Goal: Use online tool/utility: Use online tool/utility

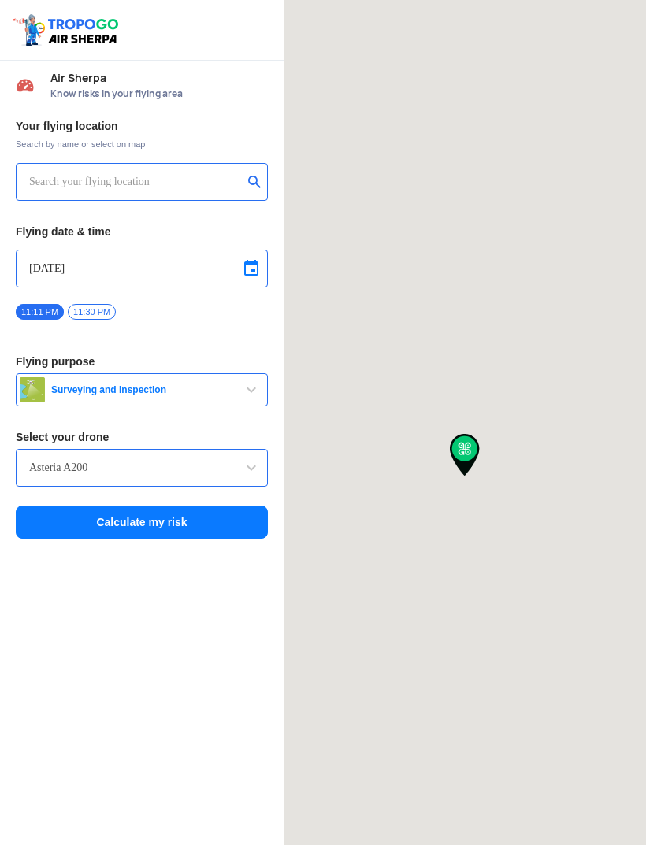
type input "[STREET_ADDRESS]"
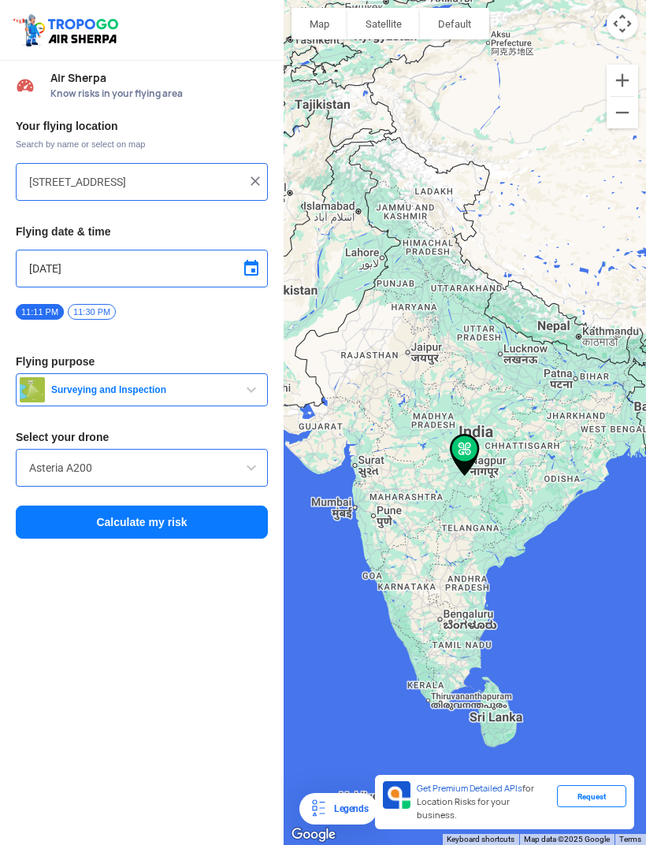
click at [225, 387] on span "Surveying and Inspection" at bounding box center [143, 390] width 197 height 13
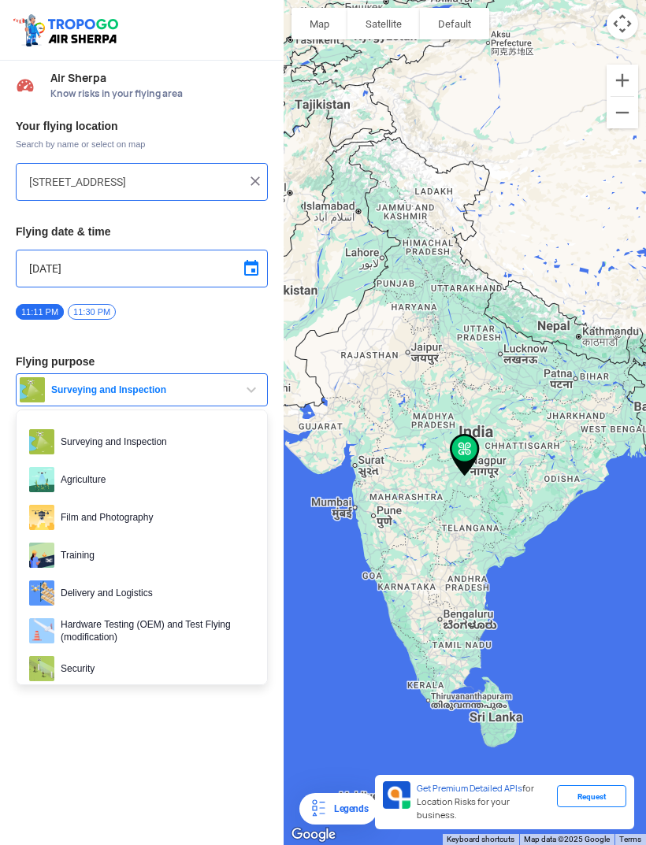
scroll to position [50, 0]
click at [206, 613] on div at bounding box center [323, 422] width 646 height 845
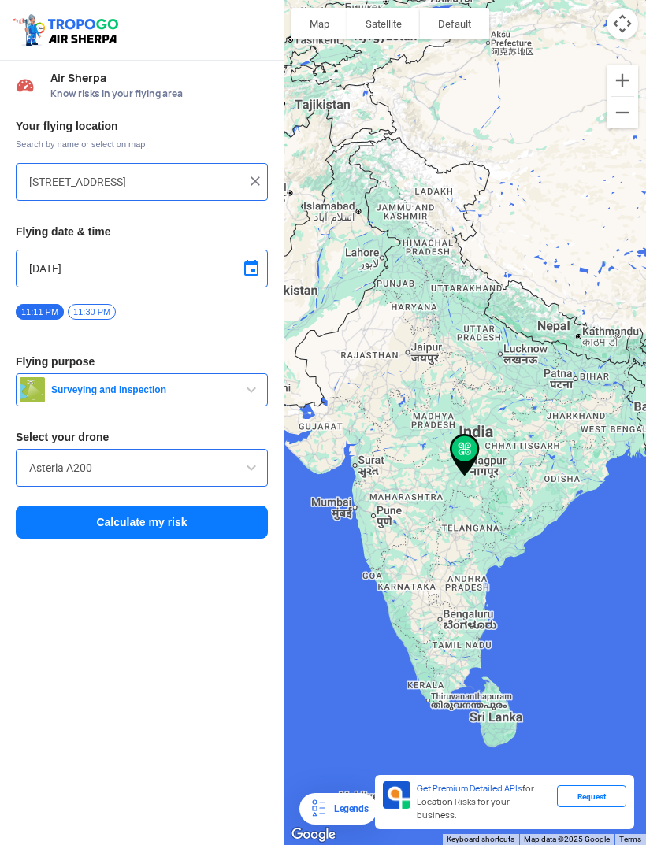
click at [245, 459] on span at bounding box center [251, 468] width 19 height 19
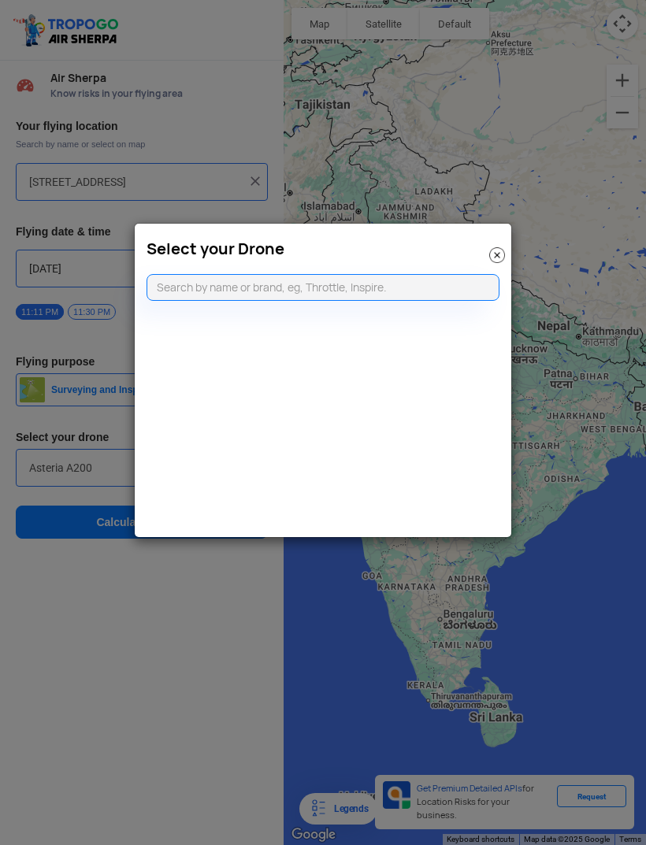
click at [496, 248] on img at bounding box center [497, 255] width 16 height 16
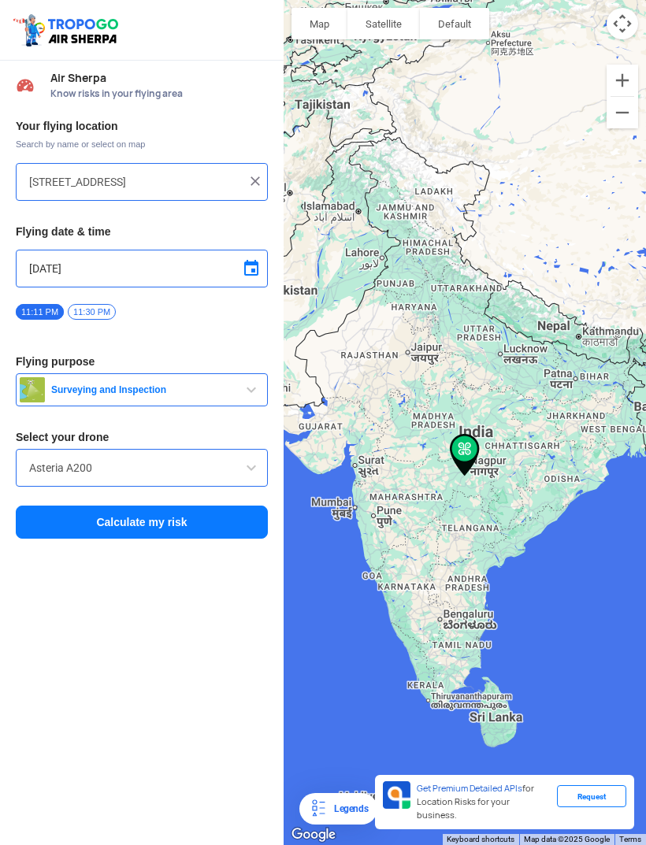
click at [231, 173] on input "[STREET_ADDRESS]" at bounding box center [136, 182] width 214 height 19
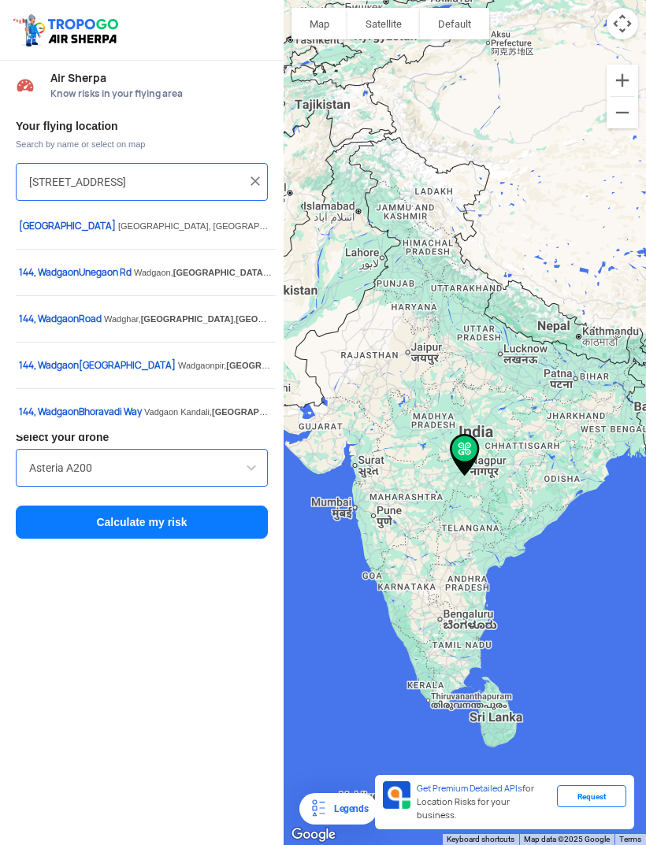
click at [248, 173] on img at bounding box center [255, 181] width 16 height 16
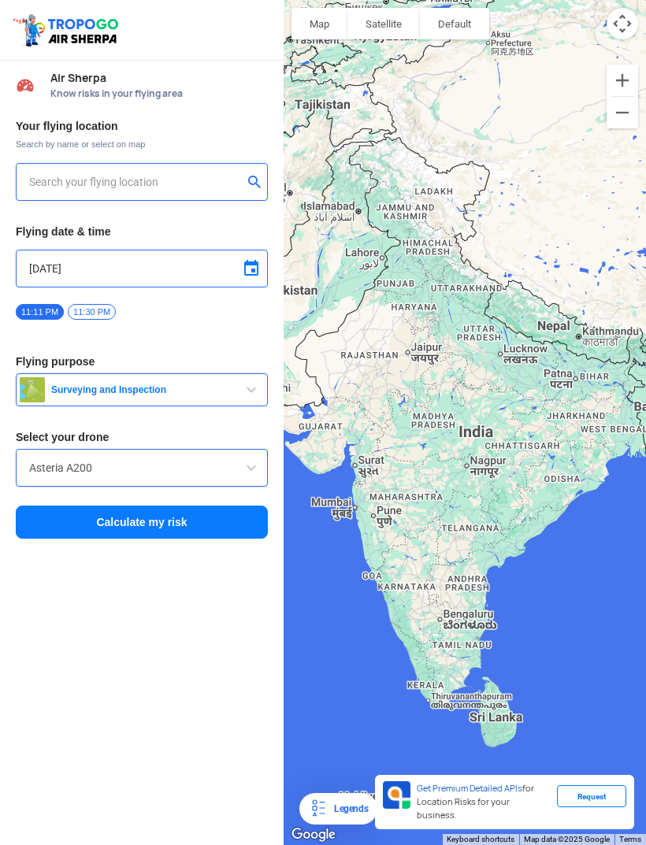
click at [184, 173] on input "text" at bounding box center [136, 182] width 214 height 19
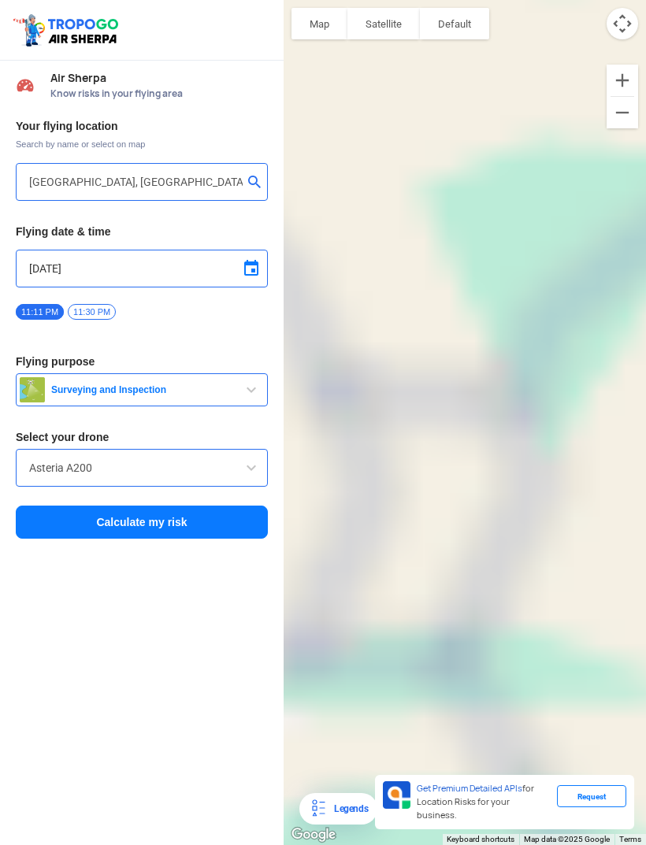
type input "Rajmata [PERSON_NAME][GEOGRAPHIC_DATA] [GEOGRAPHIC_DATA], [GEOGRAPHIC_DATA], [G…"
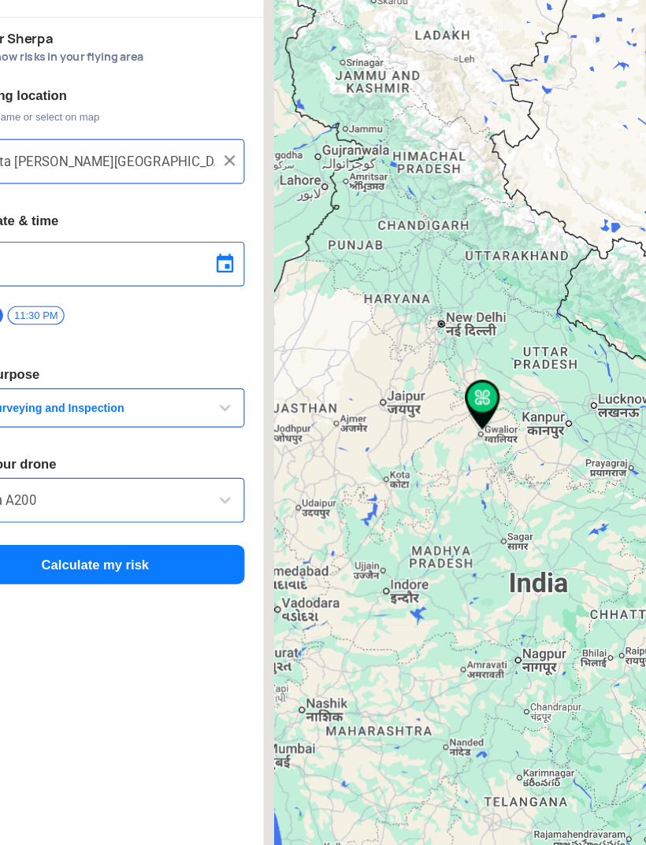
scroll to position [2, 0]
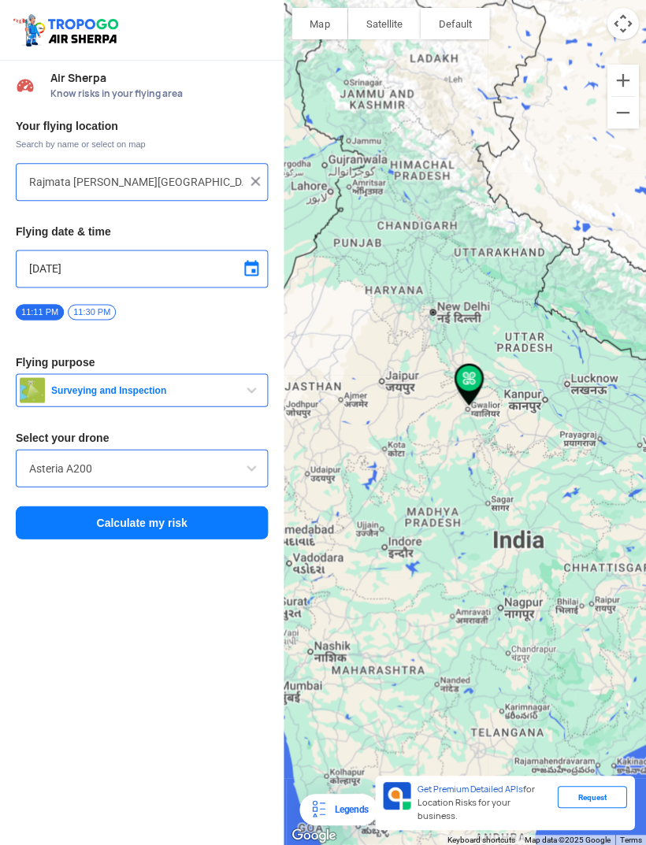
click at [240, 177] on input "Rajmata [PERSON_NAME][GEOGRAPHIC_DATA] [GEOGRAPHIC_DATA], [GEOGRAPHIC_DATA], [G…" at bounding box center [136, 182] width 214 height 19
click at [240, 173] on input "Rajmata [PERSON_NAME][GEOGRAPHIC_DATA] [GEOGRAPHIC_DATA], [GEOGRAPHIC_DATA], [G…" at bounding box center [136, 182] width 214 height 19
click at [251, 184] on img at bounding box center [255, 181] width 16 height 16
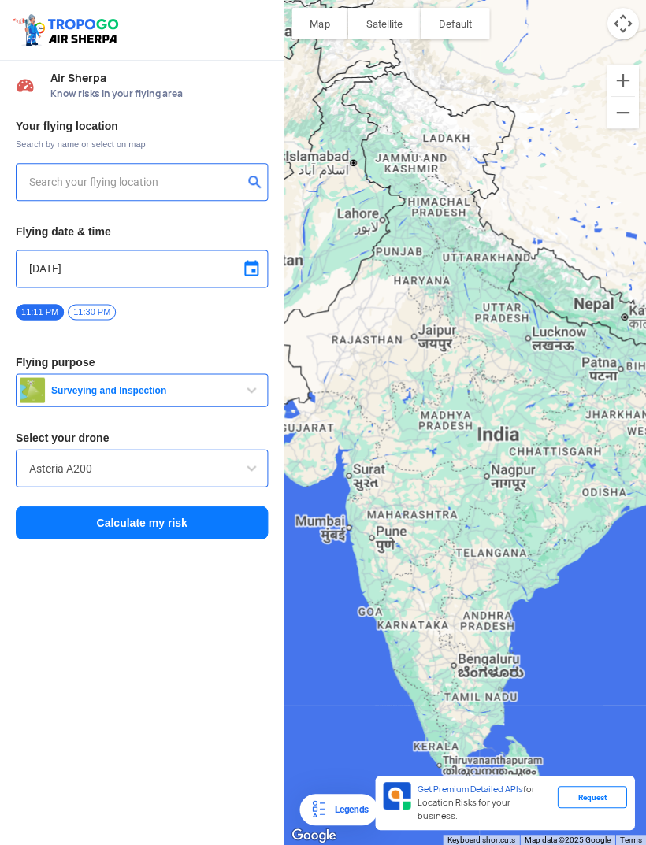
click at [251, 181] on button "submit" at bounding box center [257, 184] width 19 height 16
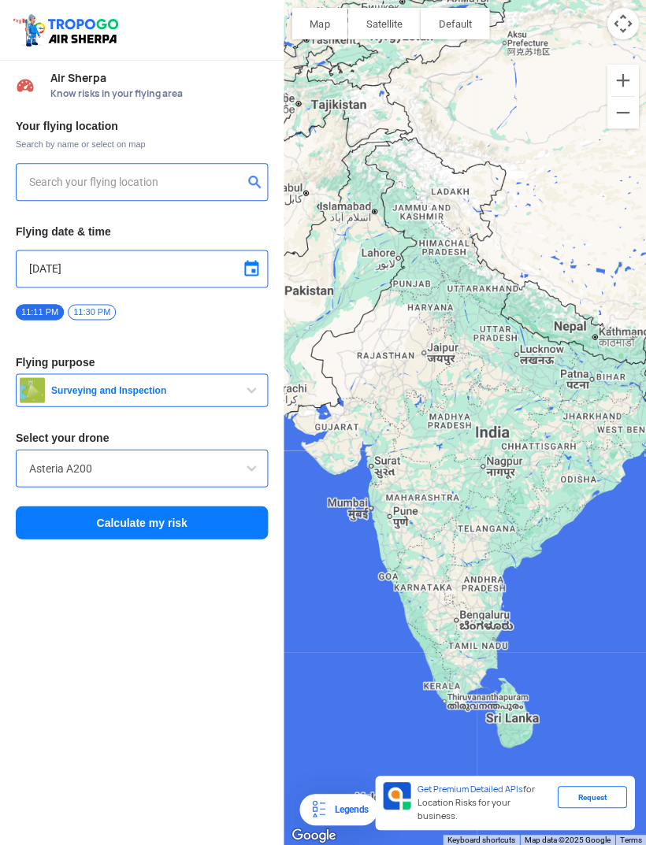
click at [222, 181] on input "text" at bounding box center [136, 182] width 214 height 19
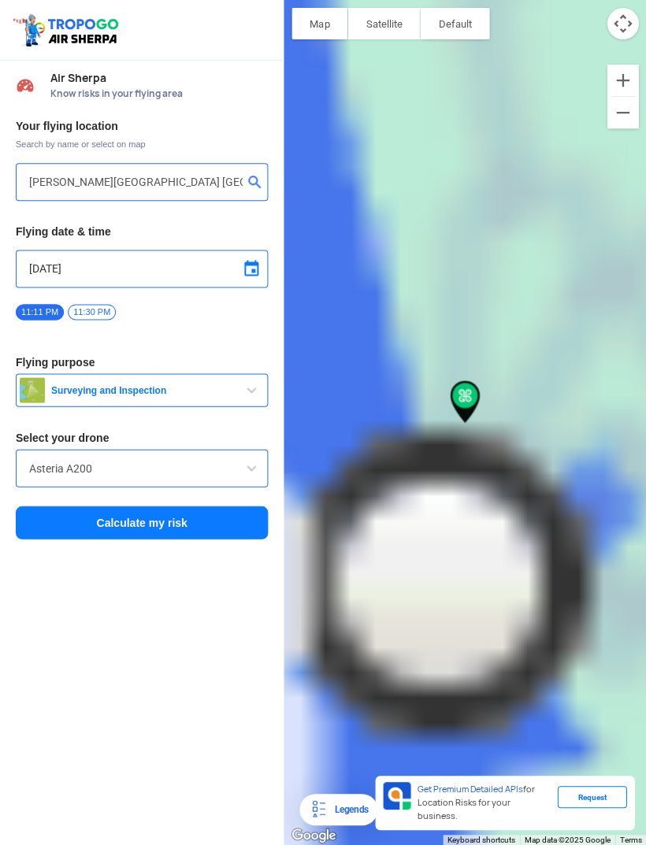
type input "[GEOGRAPHIC_DATA][PERSON_NAME] [GEOGRAPHIC_DATA] ([GEOGRAPHIC_DATA]), [GEOGRAPH…"
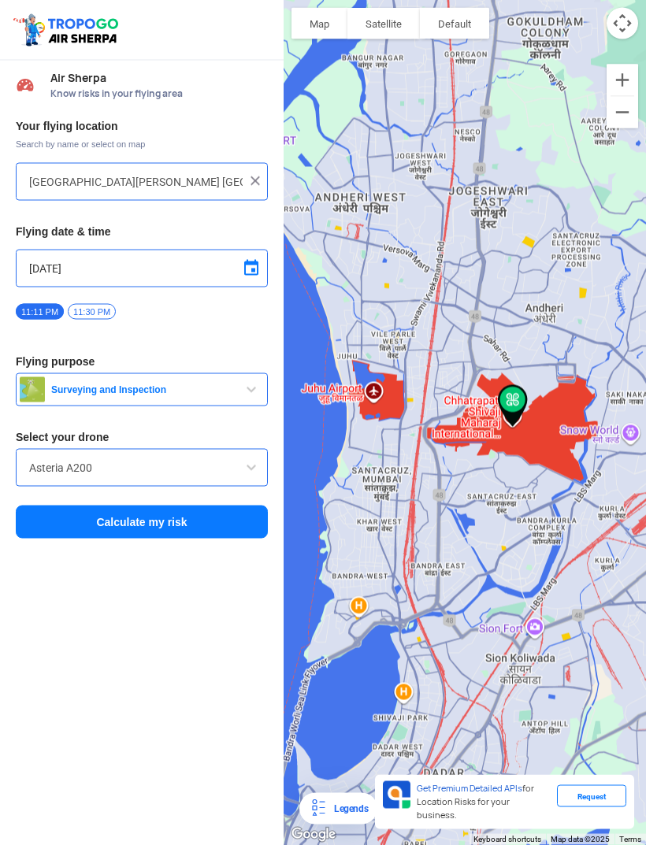
scroll to position [50, 0]
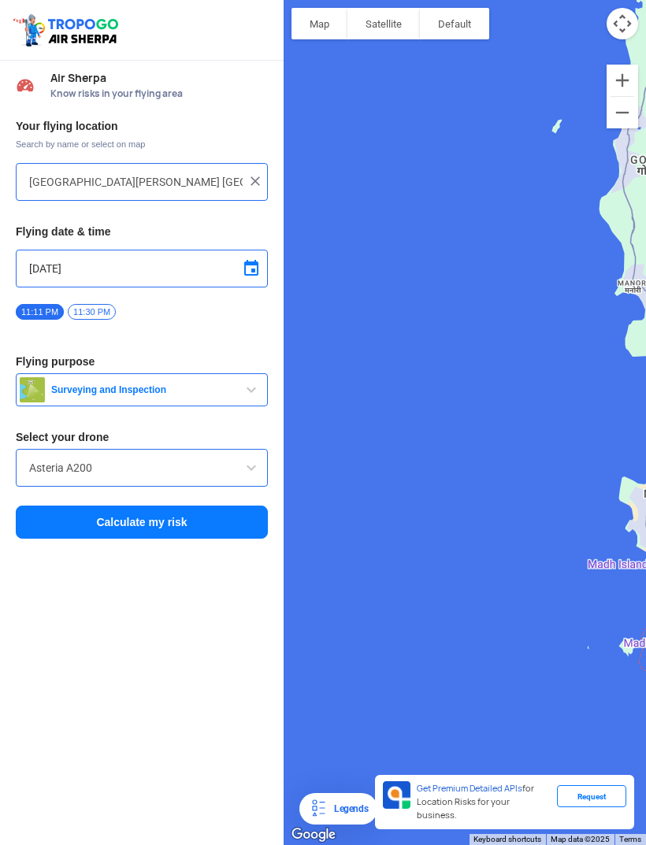
click at [225, 506] on button "Calculate my risk" at bounding box center [142, 522] width 252 height 33
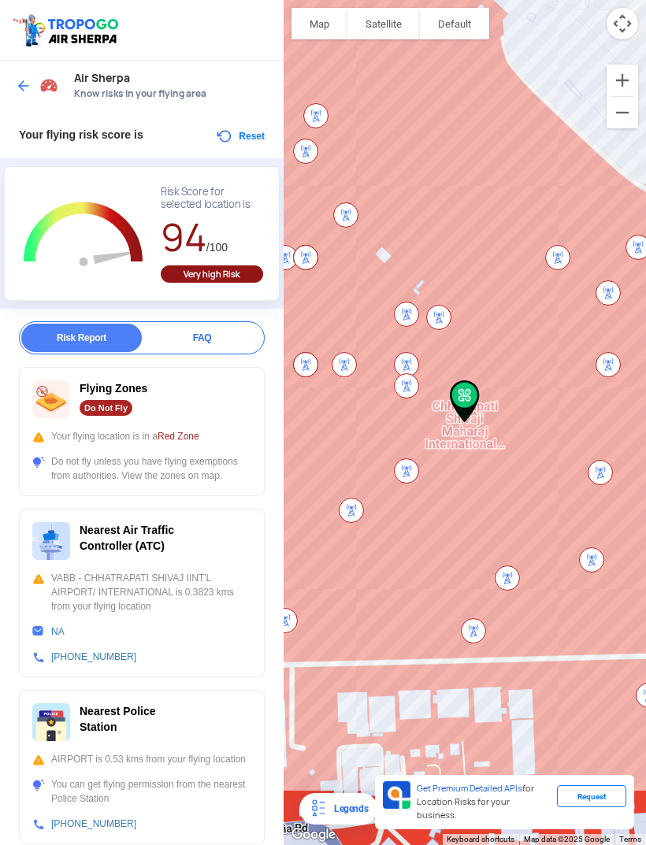
scroll to position [0, 0]
click at [28, 78] on img at bounding box center [24, 86] width 16 height 16
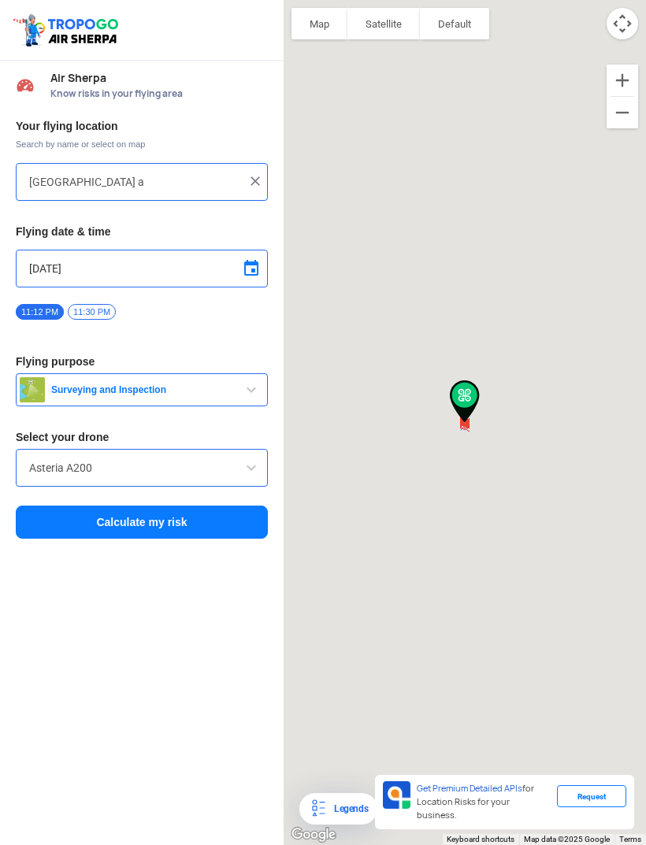
type input "[GEOGRAPHIC_DATA][PERSON_NAME] [GEOGRAPHIC_DATA] ([GEOGRAPHIC_DATA]), [GEOGRAPH…"
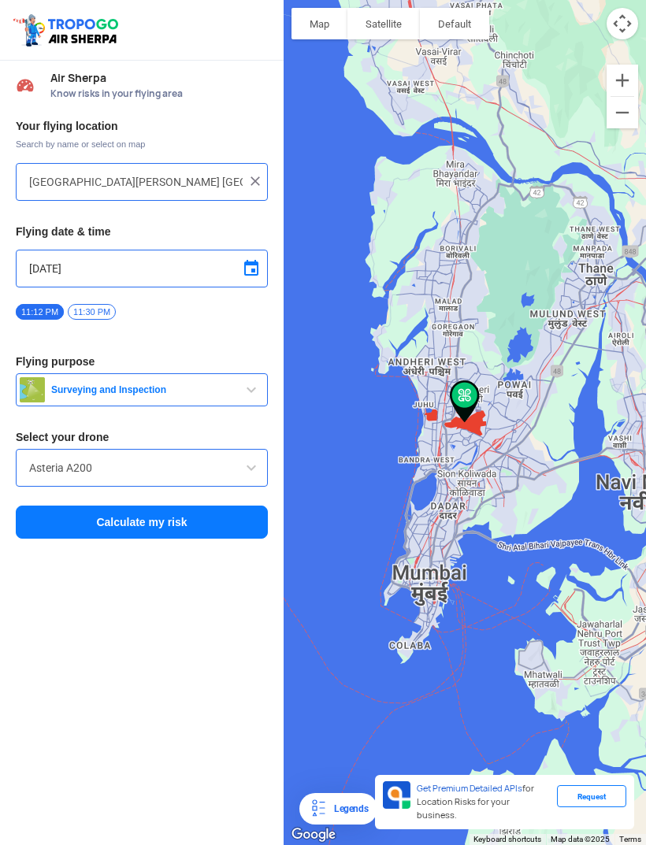
click at [248, 173] on img at bounding box center [255, 181] width 16 height 16
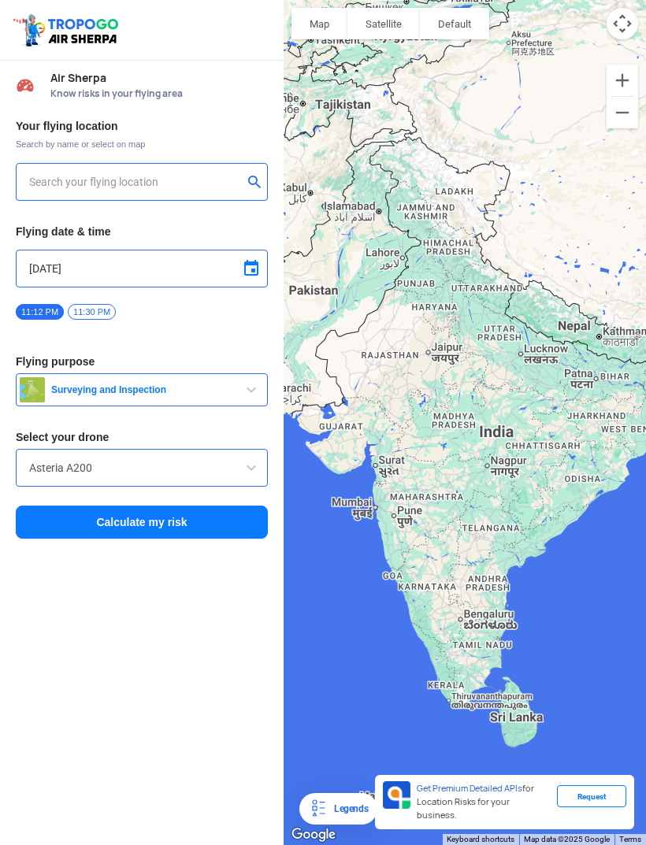
click at [193, 173] on input "text" at bounding box center [136, 182] width 214 height 19
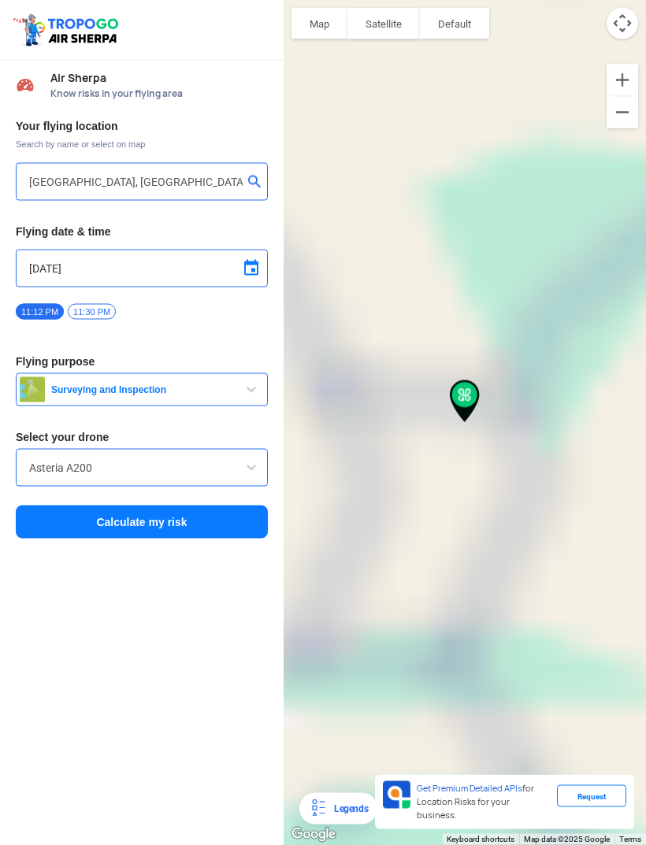
scroll to position [50, 0]
type input "Rajmata [PERSON_NAME][GEOGRAPHIC_DATA] [GEOGRAPHIC_DATA], [GEOGRAPHIC_DATA], [G…"
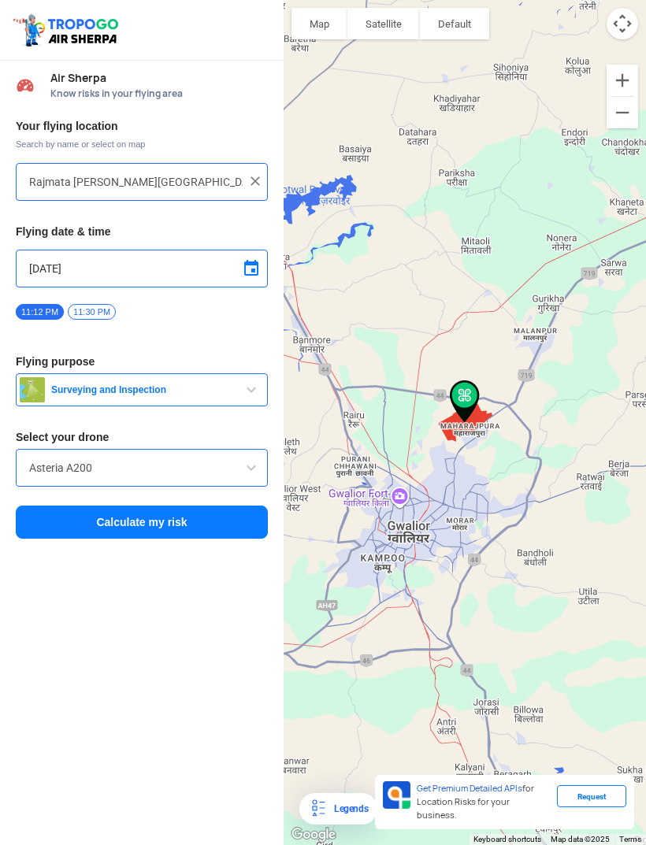
click at [201, 506] on button "Calculate my risk" at bounding box center [142, 522] width 252 height 33
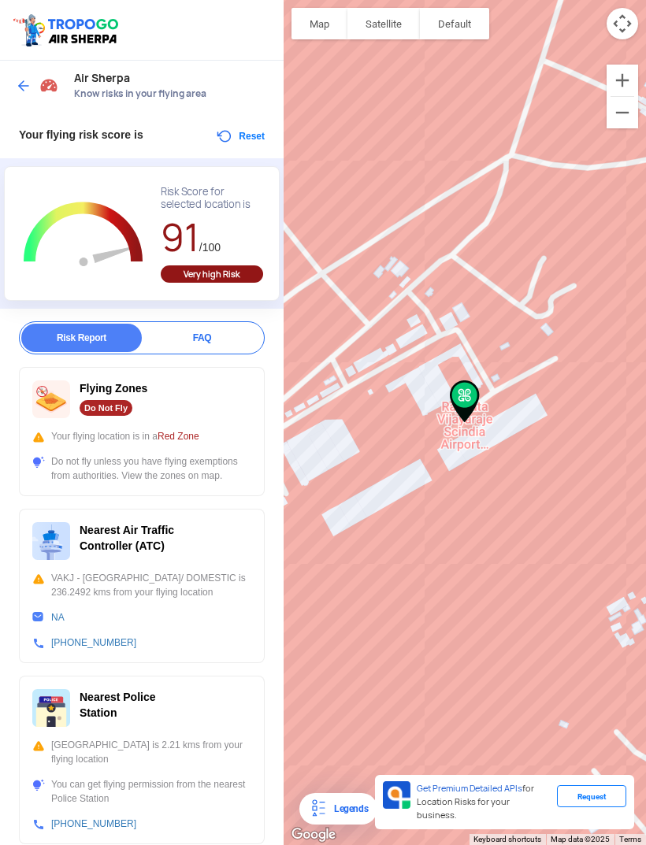
scroll to position [0, 0]
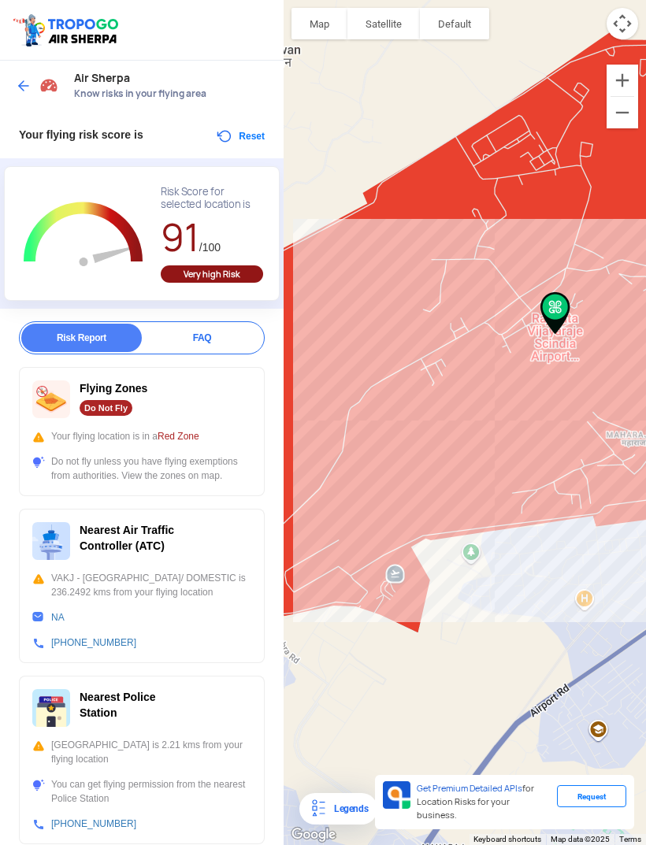
click at [394, 550] on div "To navigate, press the arrow keys." at bounding box center [465, 422] width 362 height 845
